Goal: Browse casually: Explore the website without a specific task or goal

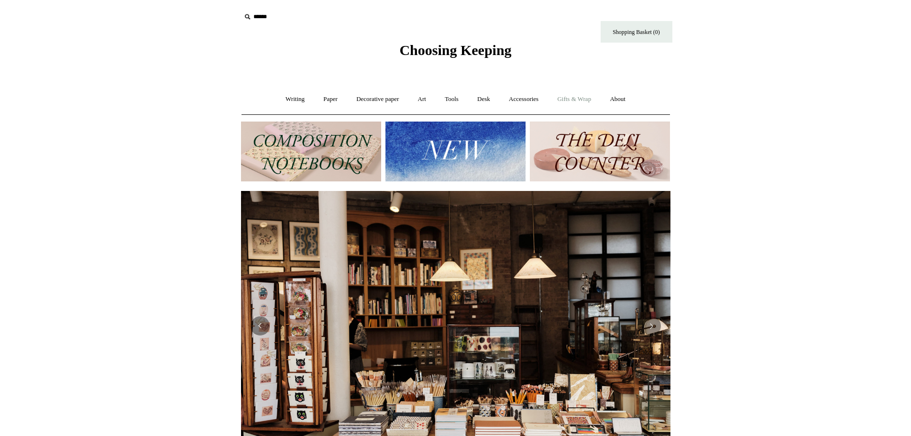
click at [574, 96] on link "Gifts & Wrap +" at bounding box center [574, 99] width 51 height 25
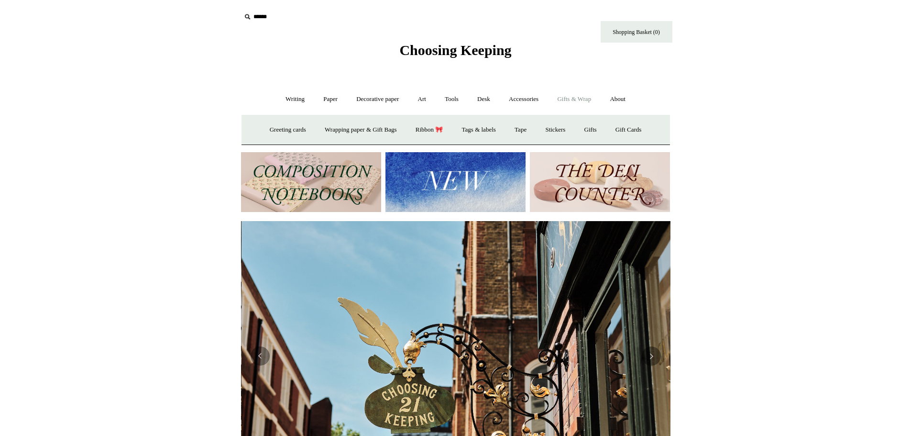
scroll to position [0, 429]
click at [597, 127] on link "Gifts +" at bounding box center [591, 129] width 30 height 25
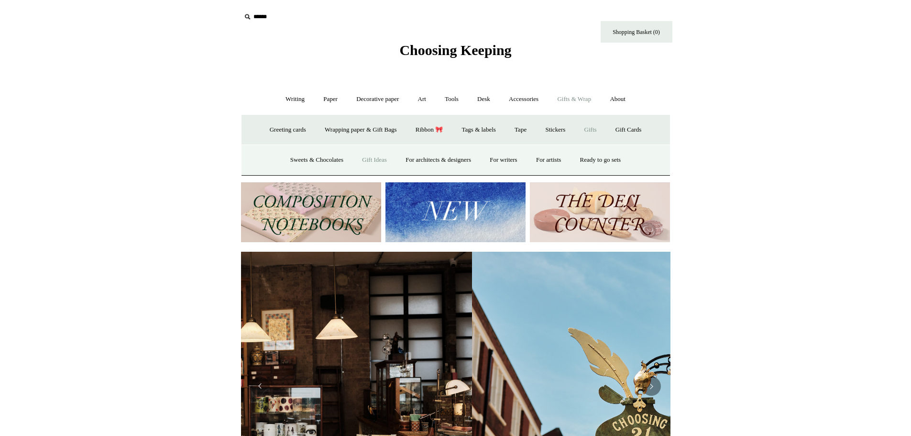
scroll to position [0, 1]
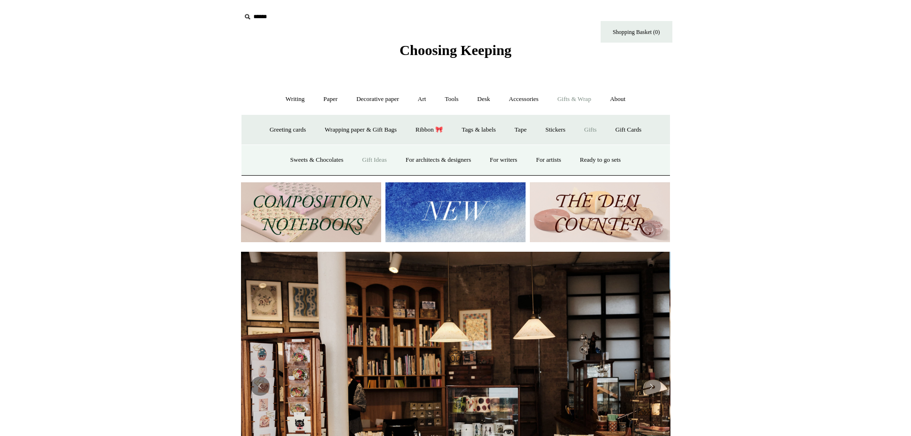
click at [362, 159] on link "Gift Ideas" at bounding box center [374, 159] width 42 height 25
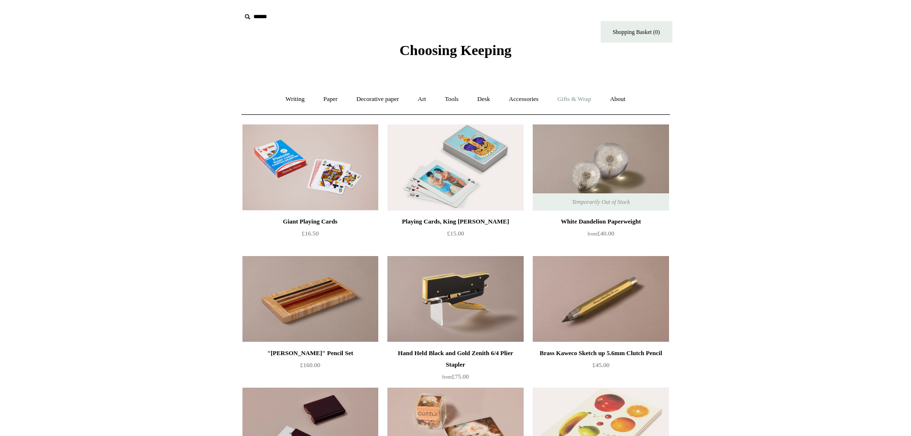
click at [571, 97] on link "Gifts & Wrap +" at bounding box center [574, 99] width 51 height 25
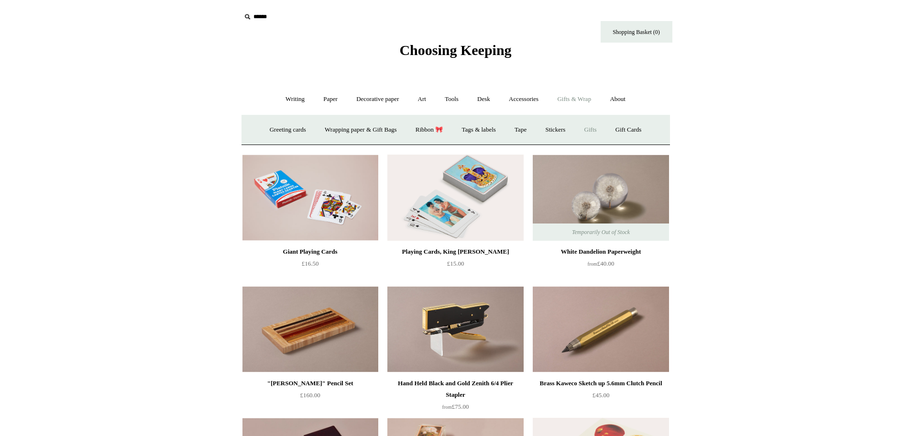
click at [594, 127] on link "Gifts +" at bounding box center [591, 129] width 30 height 25
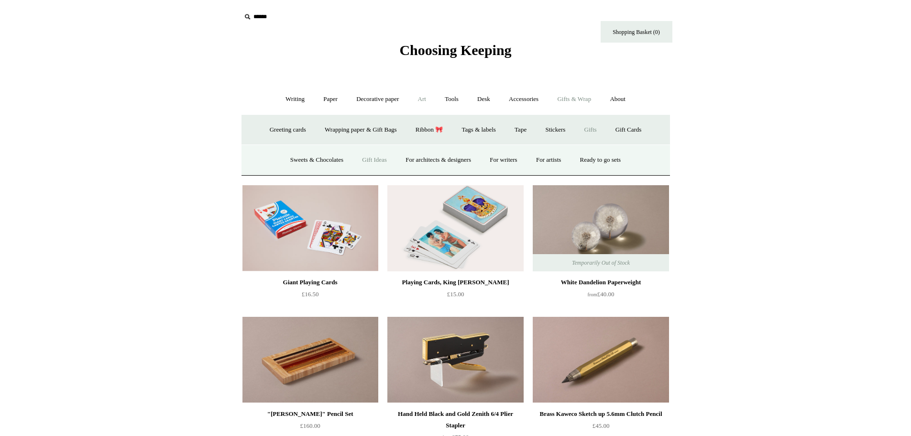
click at [421, 97] on link "Art +" at bounding box center [421, 99] width 25 height 25
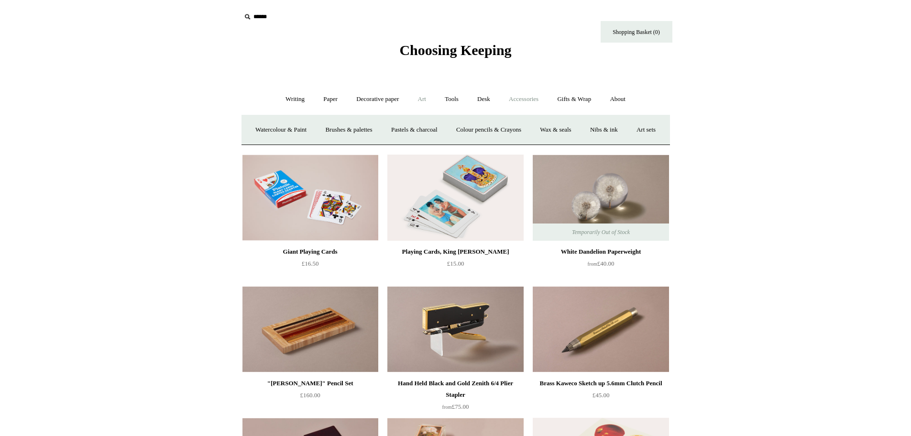
click at [528, 97] on link "Accessories +" at bounding box center [523, 99] width 47 height 25
